Goal: Information Seeking & Learning: Learn about a topic

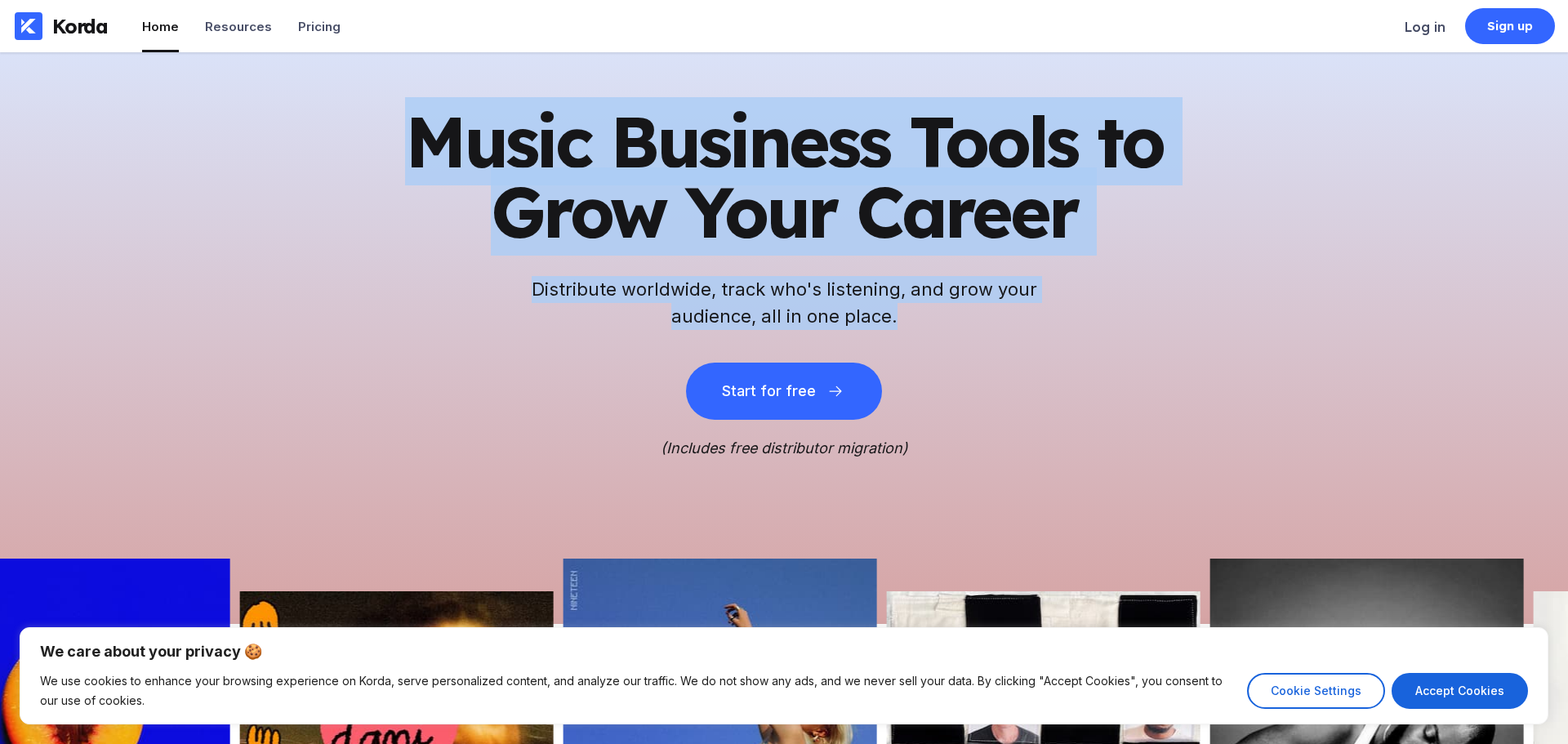
drag, startPoint x: 393, startPoint y: 134, endPoint x: 1005, endPoint y: 333, distance: 643.5
click at [1005, 333] on div "Music Business Tools to Grow Your Career Distribute worldwide, track who's list…" at bounding box center [784, 281] width 800 height 350
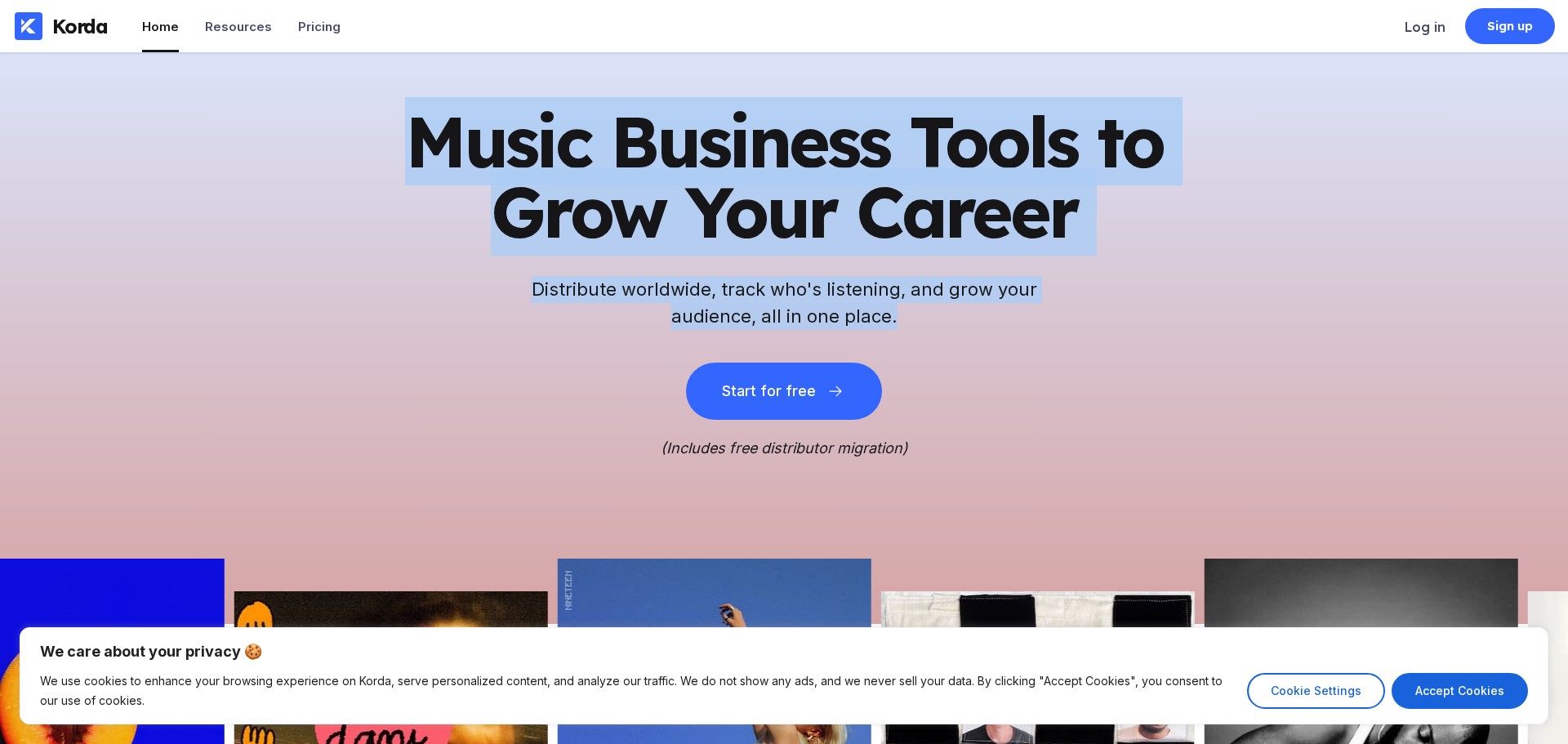
click at [1005, 333] on div "Music Business Tools to Grow Your Career Distribute worldwide, track who's list…" at bounding box center [784, 281] width 800 height 350
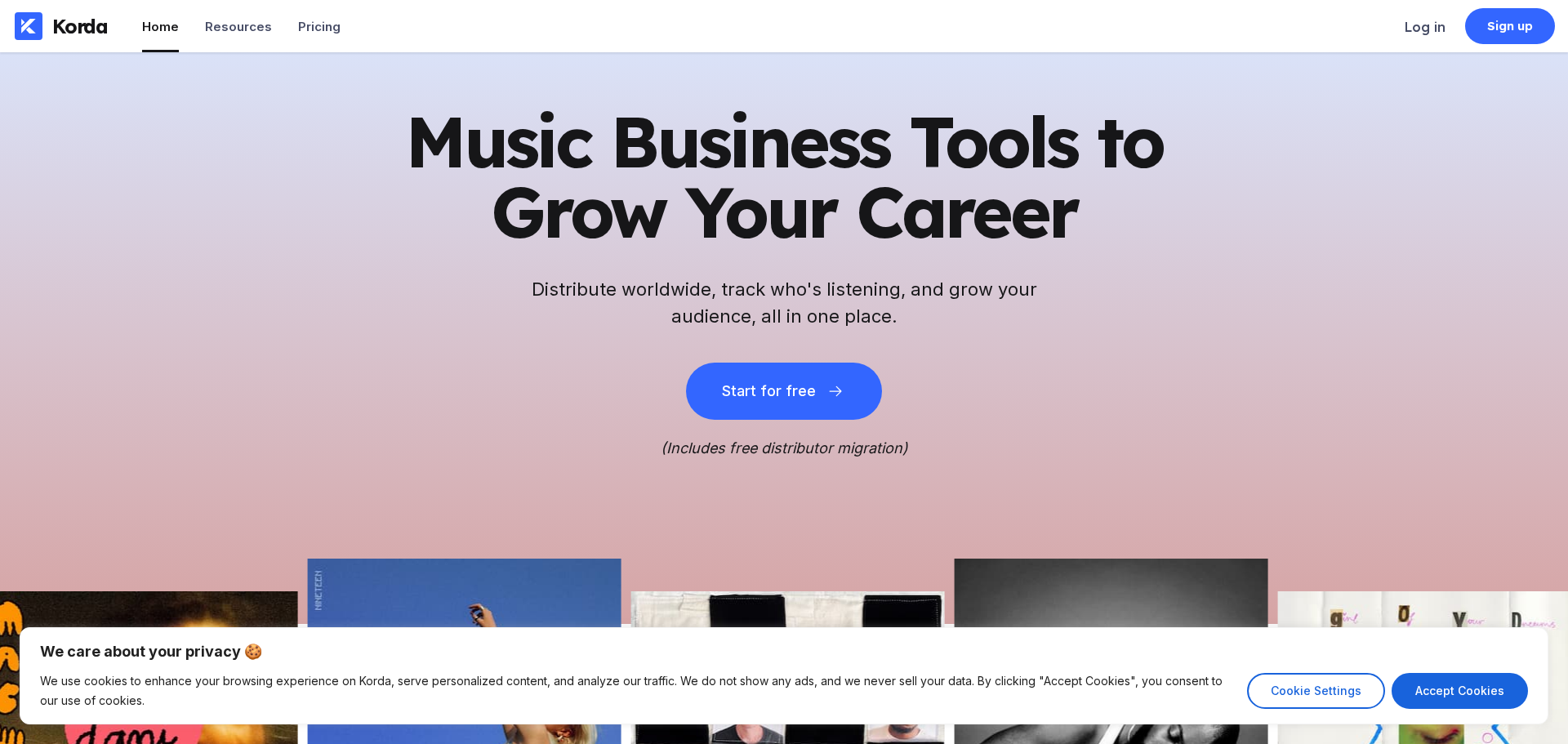
click at [500, 137] on h1 "Music Business Tools to Grow Your Career" at bounding box center [784, 176] width 800 height 141
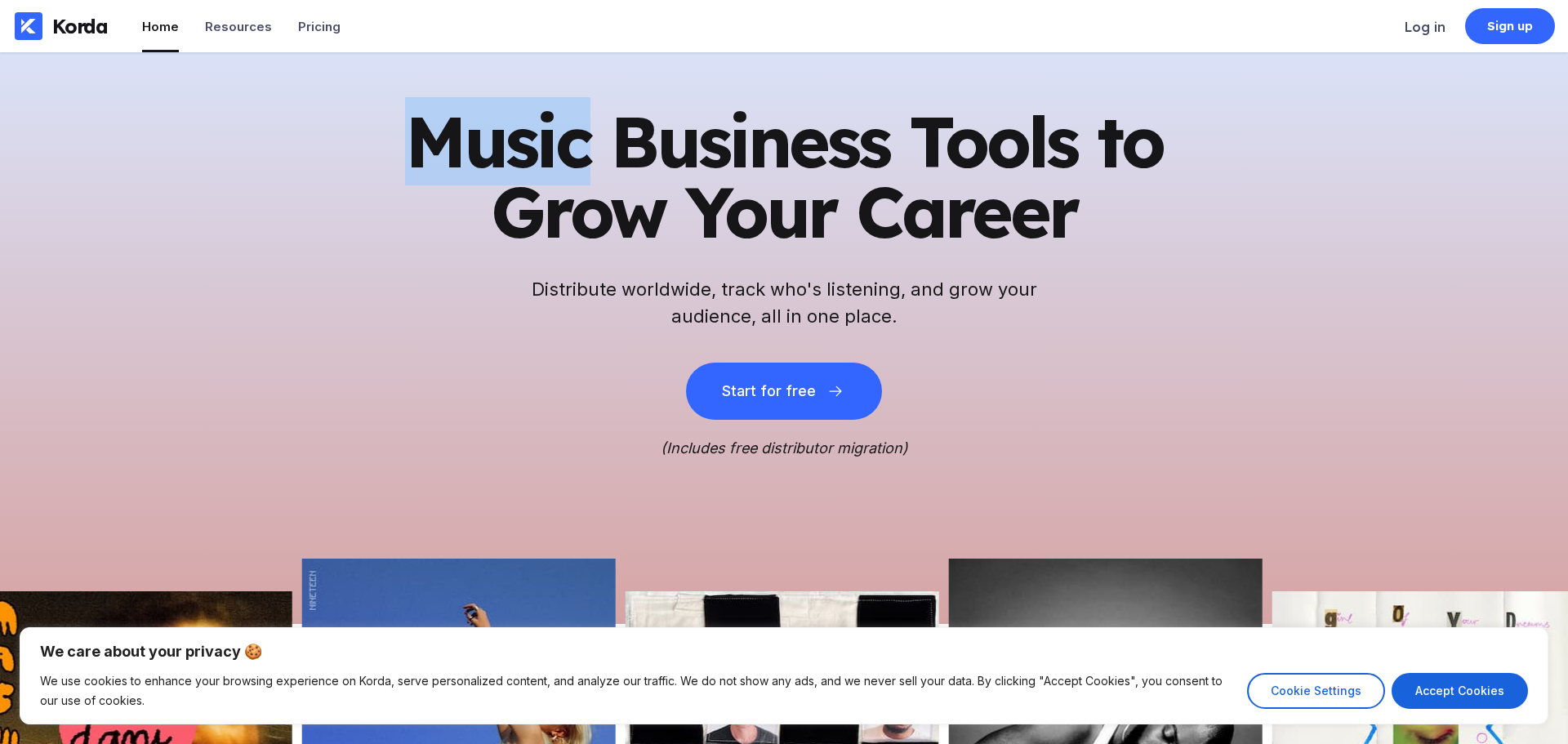
click at [500, 137] on h1 "Music Business Tools to Grow Your Career" at bounding box center [784, 176] width 800 height 141
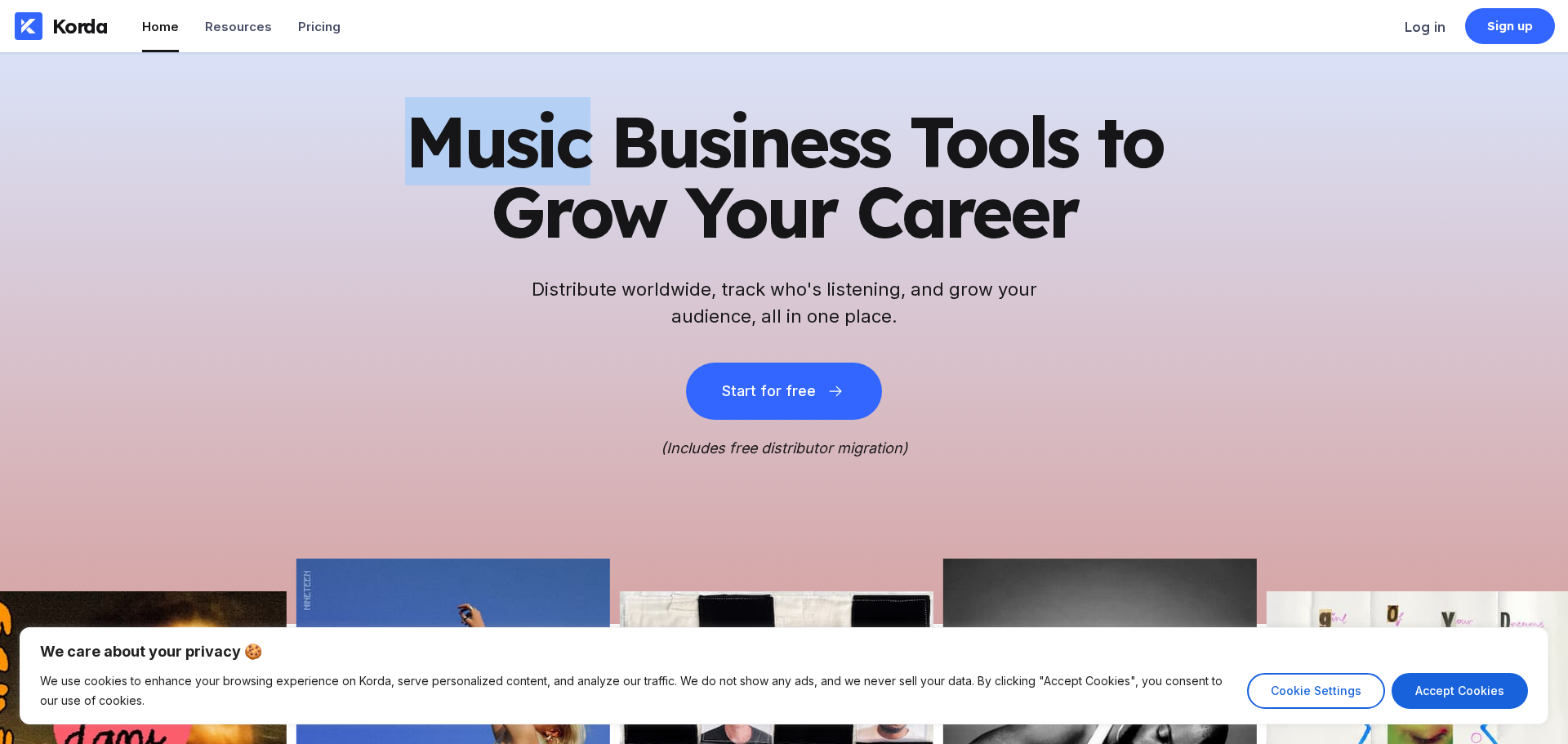
copy h1 "Music"
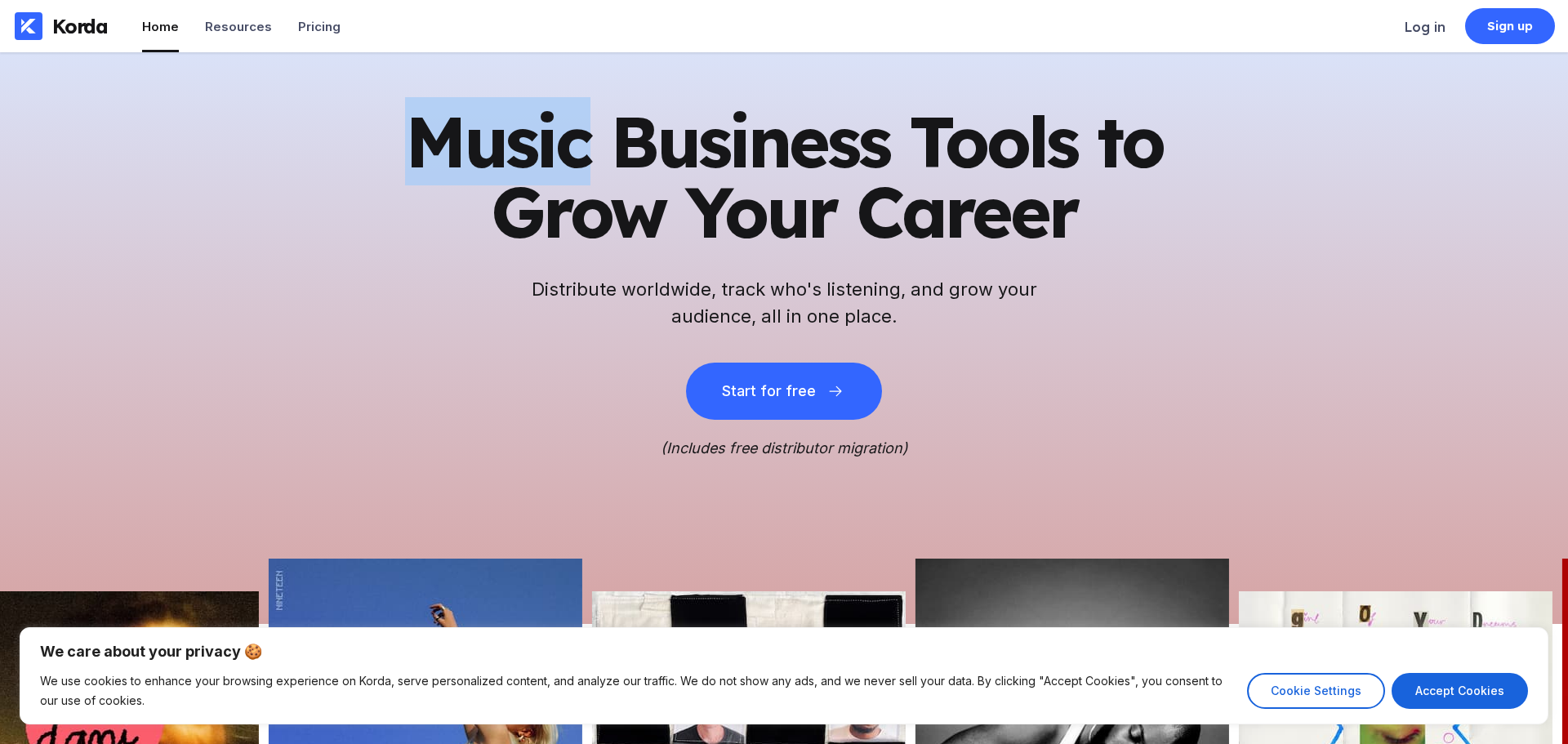
click at [391, 145] on h1 "Music Business Tools to Grow Your Career" at bounding box center [784, 176] width 800 height 141
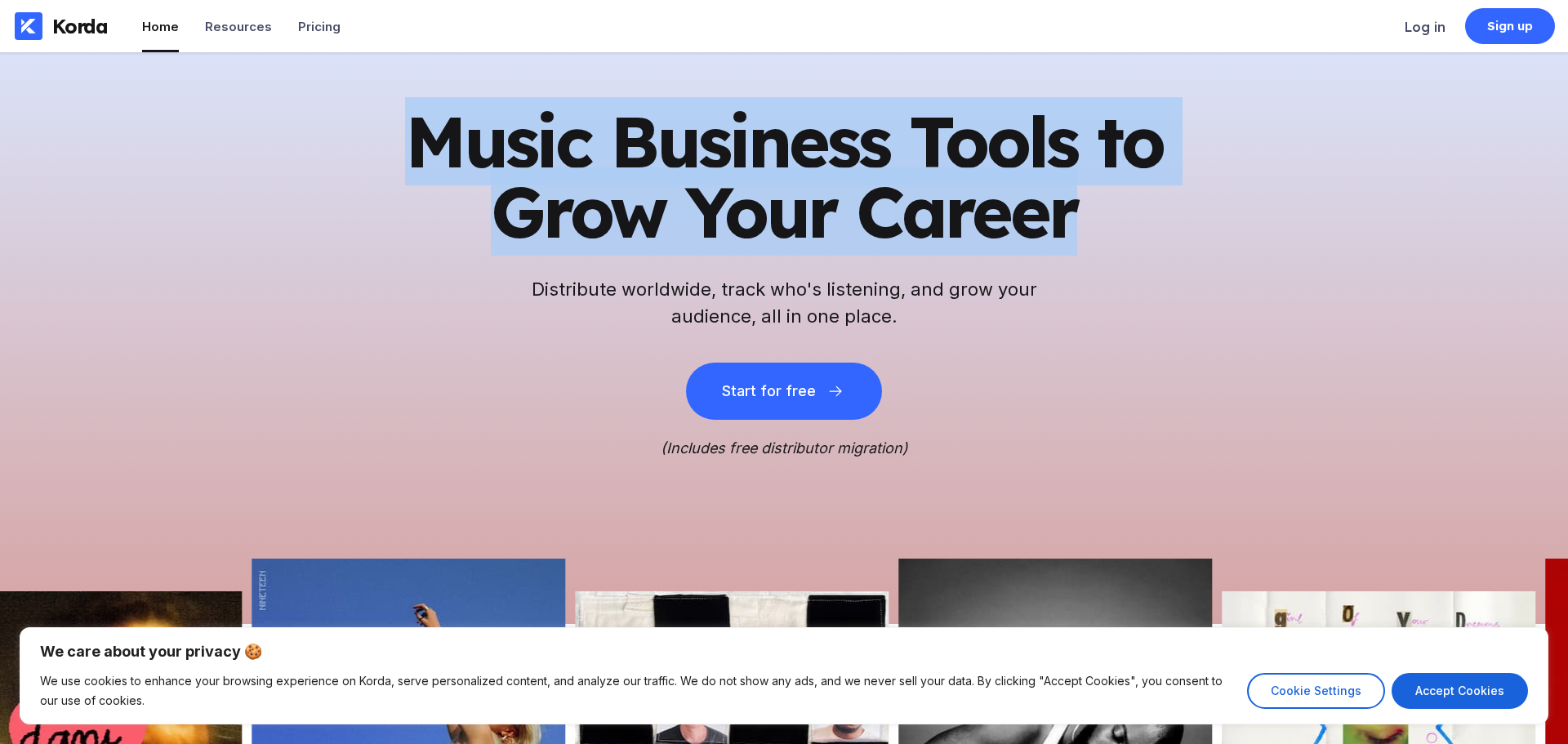
drag, startPoint x: 390, startPoint y: 145, endPoint x: 1024, endPoint y: 224, distance: 638.9
click at [1024, 224] on h1 "Music Business Tools to Grow Your Career" at bounding box center [784, 176] width 800 height 141
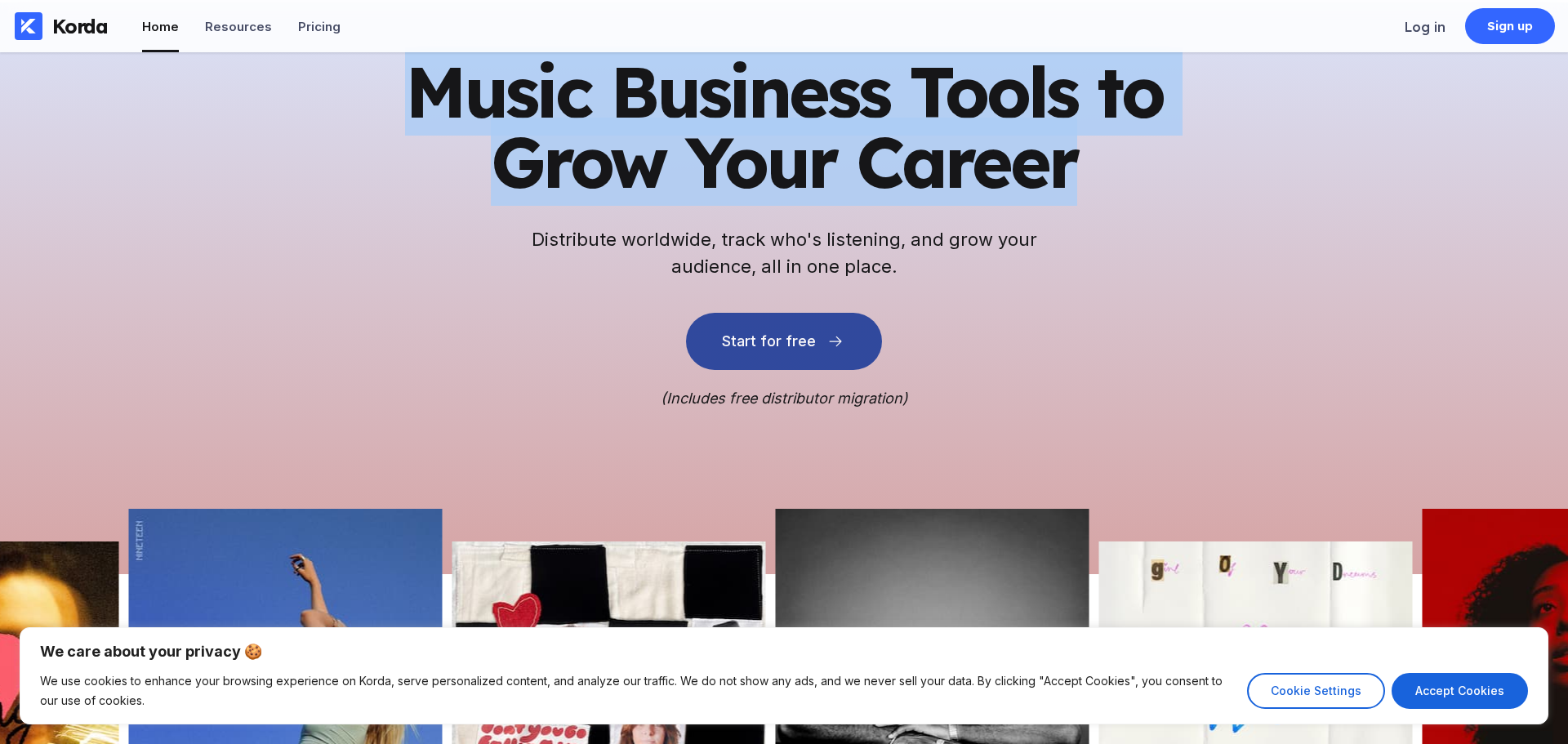
scroll to position [52, 0]
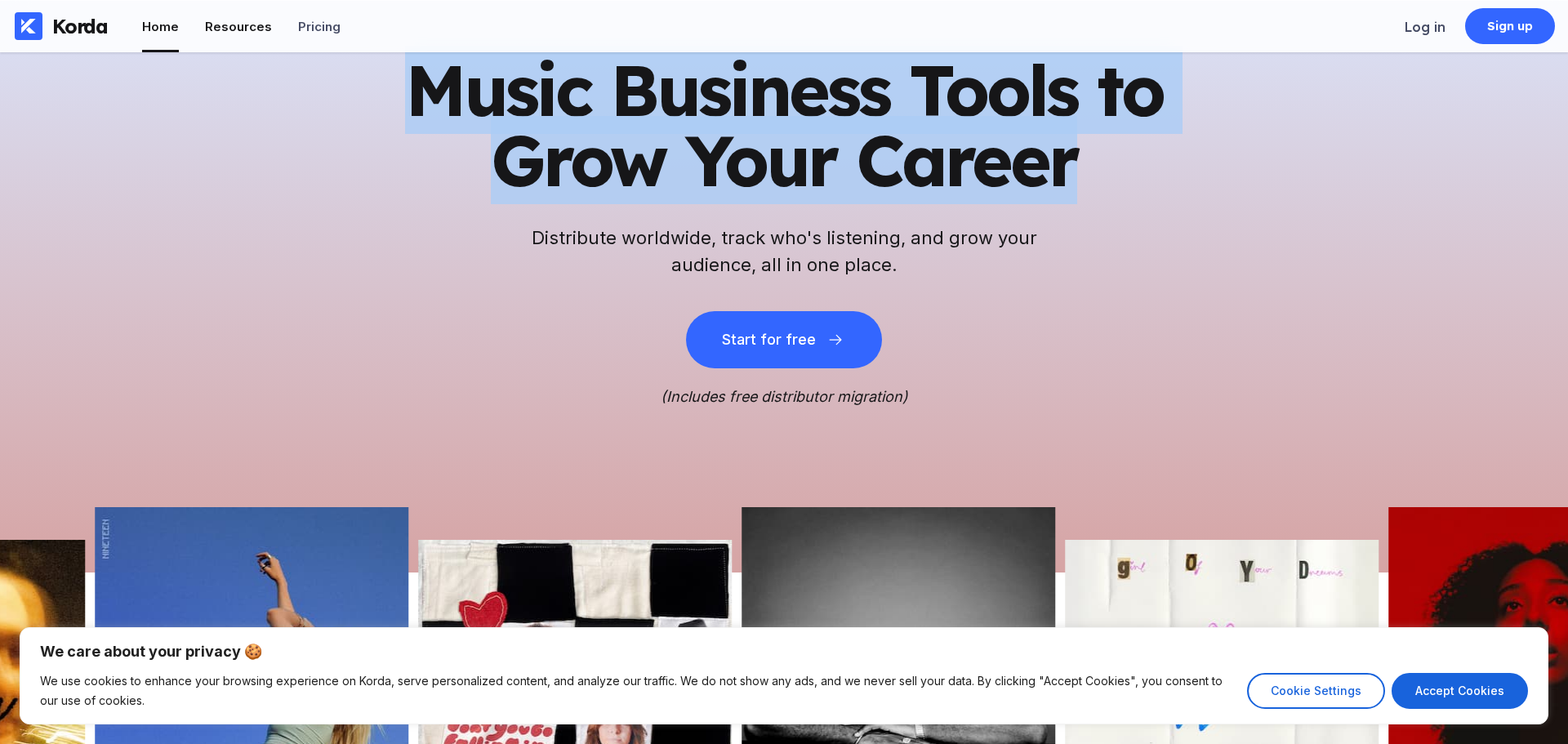
click at [252, 25] on div "Resources" at bounding box center [238, 27] width 67 height 16
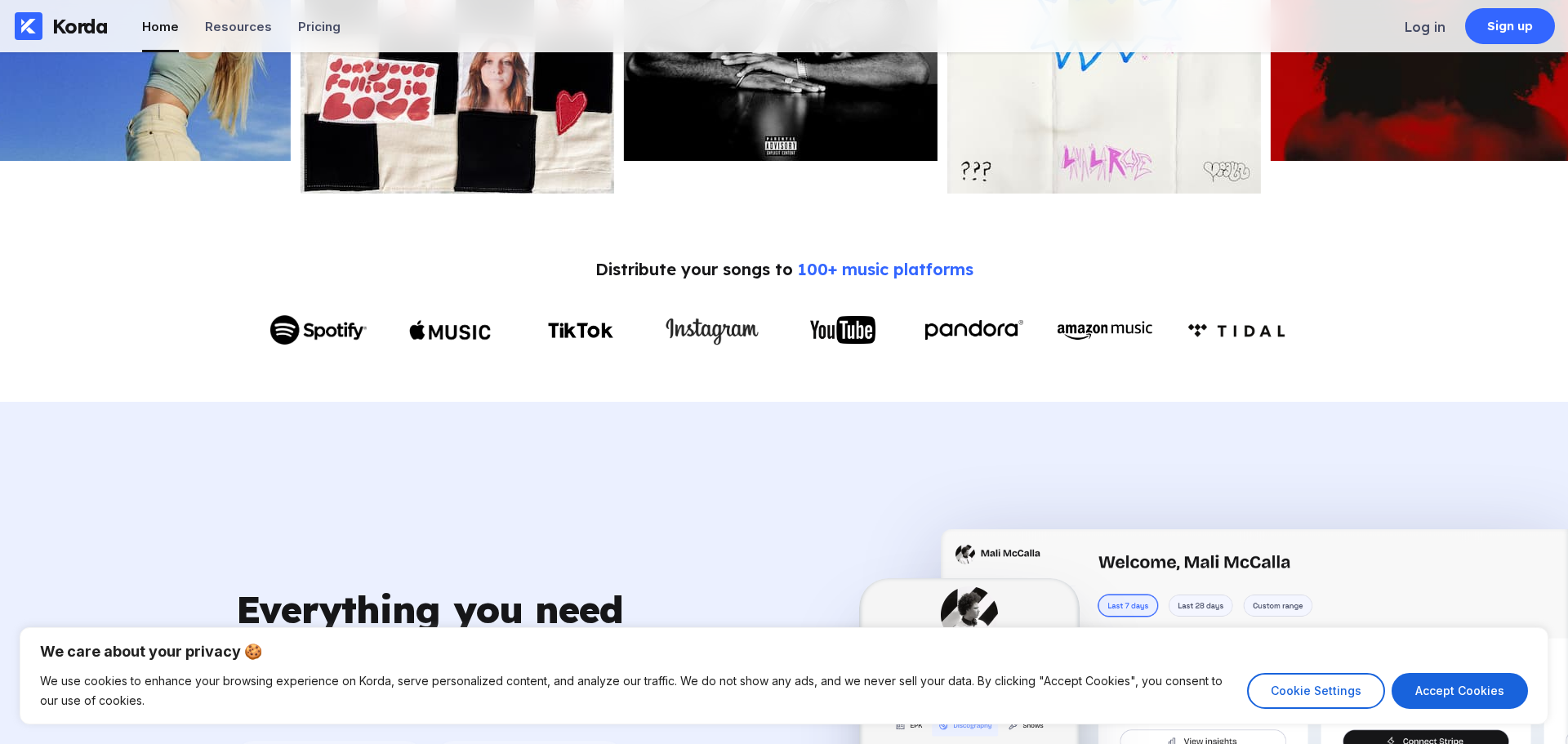
scroll to position [713, 0]
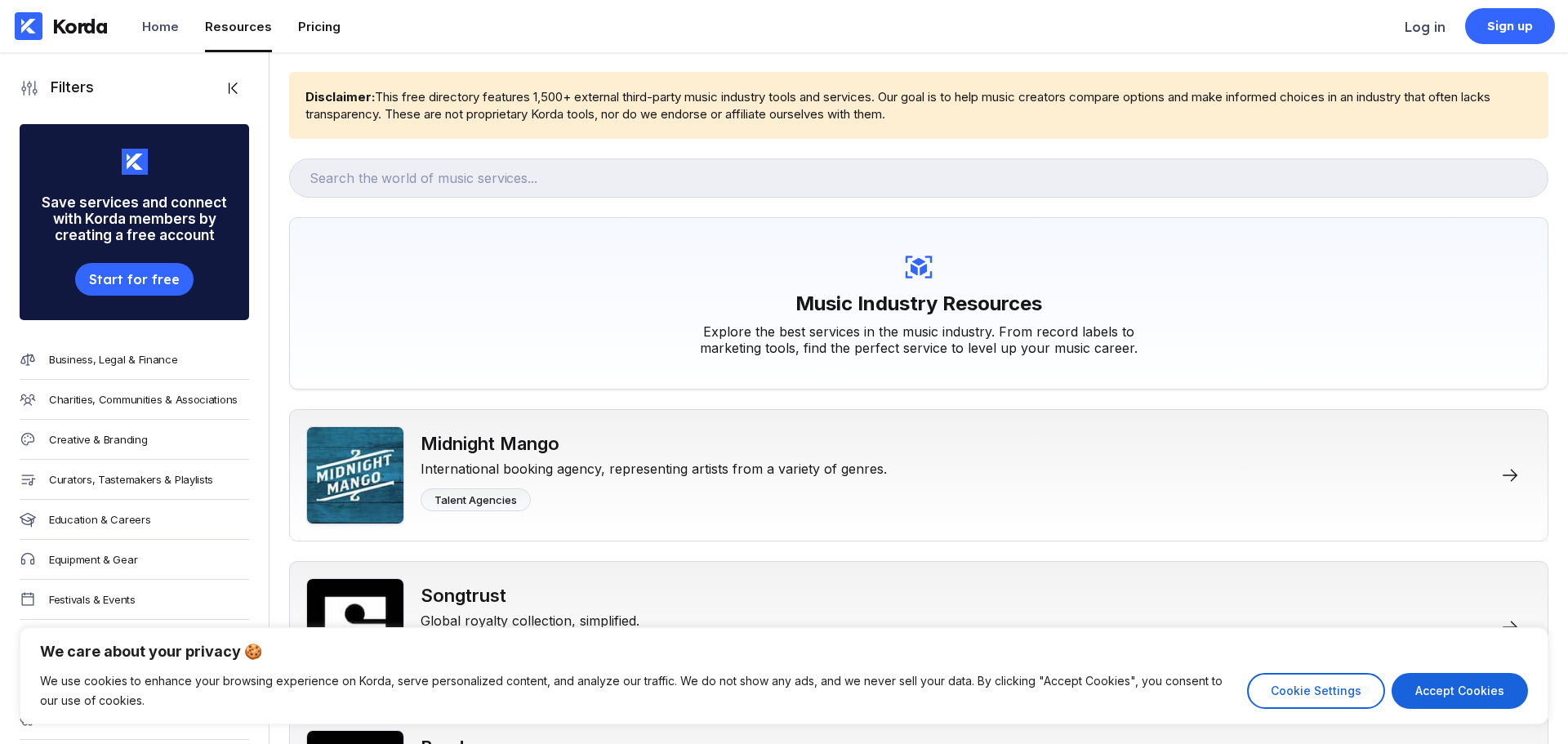
click at [322, 32] on div "Pricing" at bounding box center [319, 27] width 43 height 16
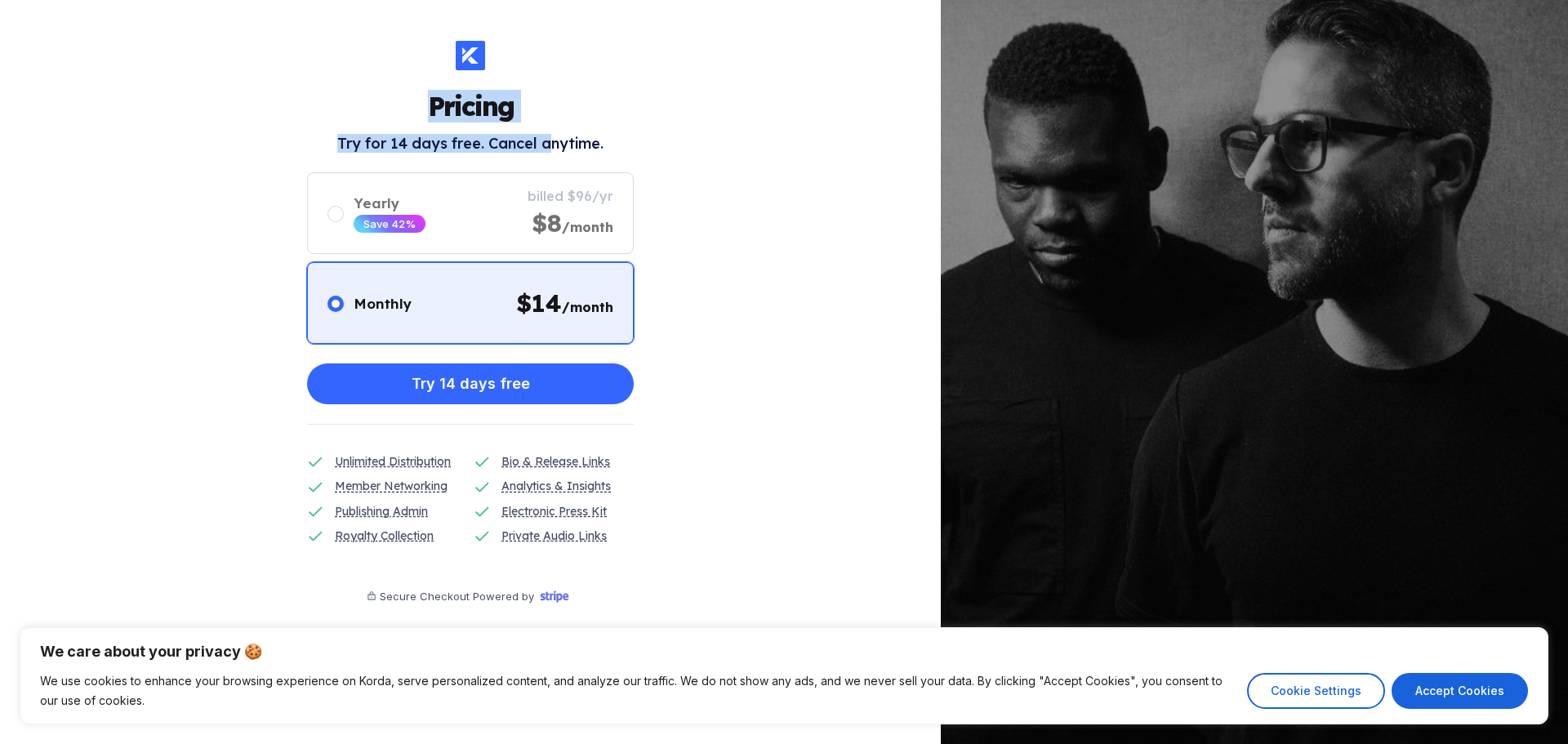
drag, startPoint x: 397, startPoint y: 94, endPoint x: 546, endPoint y: 105, distance: 149.4
click at [546, 105] on div "Pricing Try for 14 days free. Cancel anytime. Monthly $ 14 /month Yearly Save 4…" at bounding box center [471, 344] width 327 height 607
click at [556, 97] on div "Pricing Try for 14 days free. Cancel anytime. Monthly $ 14 /month Yearly Save 4…" at bounding box center [471, 344] width 327 height 607
drag, startPoint x: 319, startPoint y: 125, endPoint x: 619, endPoint y: 136, distance: 300.2
click at [619, 136] on div "Pricing Try for 14 days free. Cancel anytime. Monthly $ 14 /month Yearly Save 4…" at bounding box center [471, 344] width 327 height 607
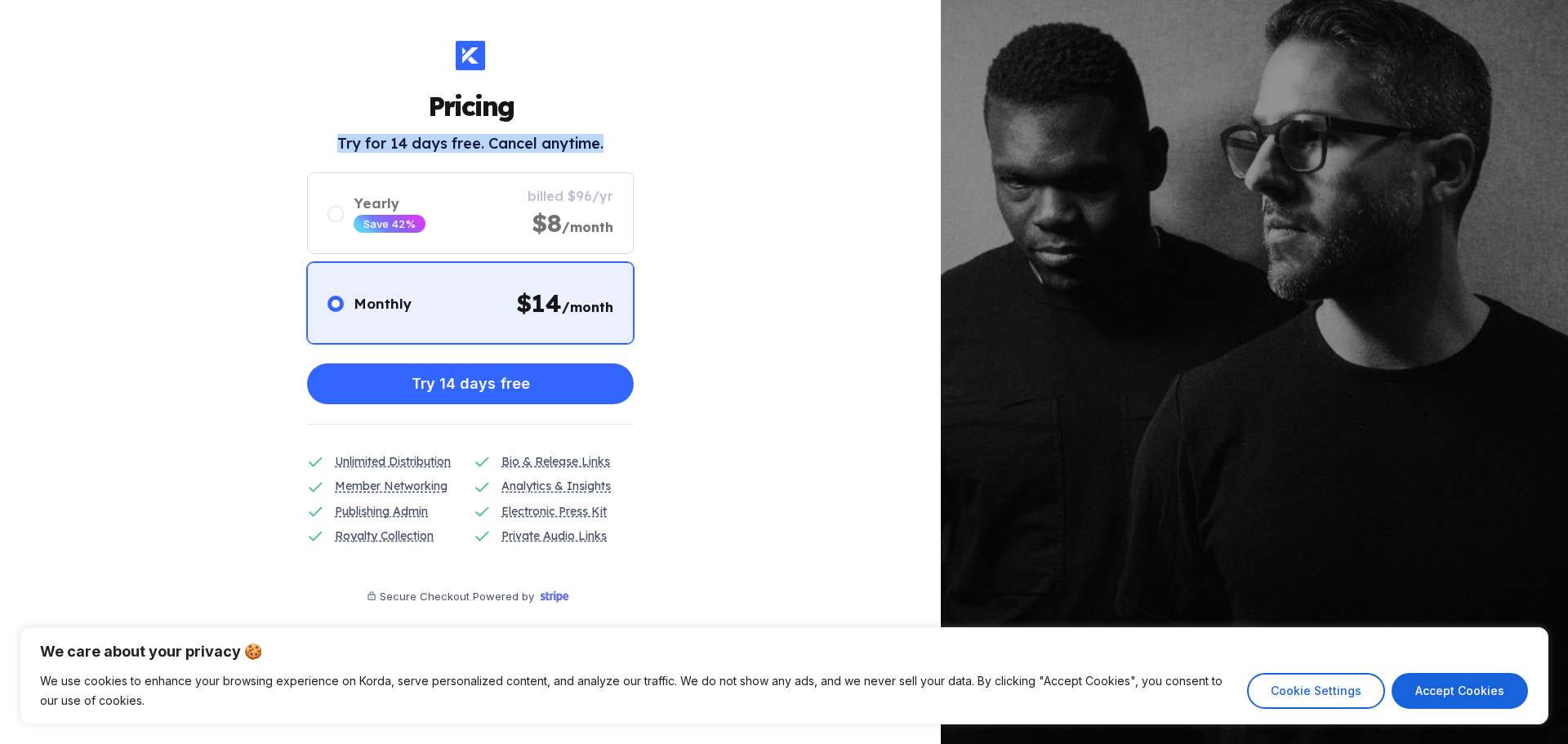
copy h2 "Try for 14 days free. Cancel anytime."
